Goal: Information Seeking & Learning: Learn about a topic

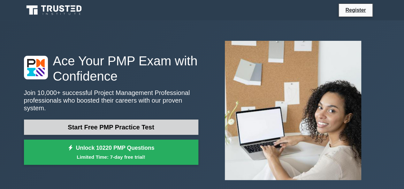
click at [140, 124] on link "Start Free PMP Practice Test" at bounding box center [111, 127] width 174 height 15
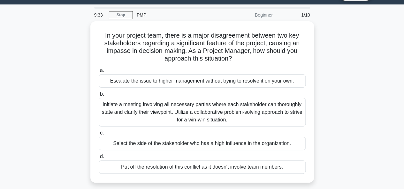
scroll to position [2, 0]
